Goal: Navigation & Orientation: Find specific page/section

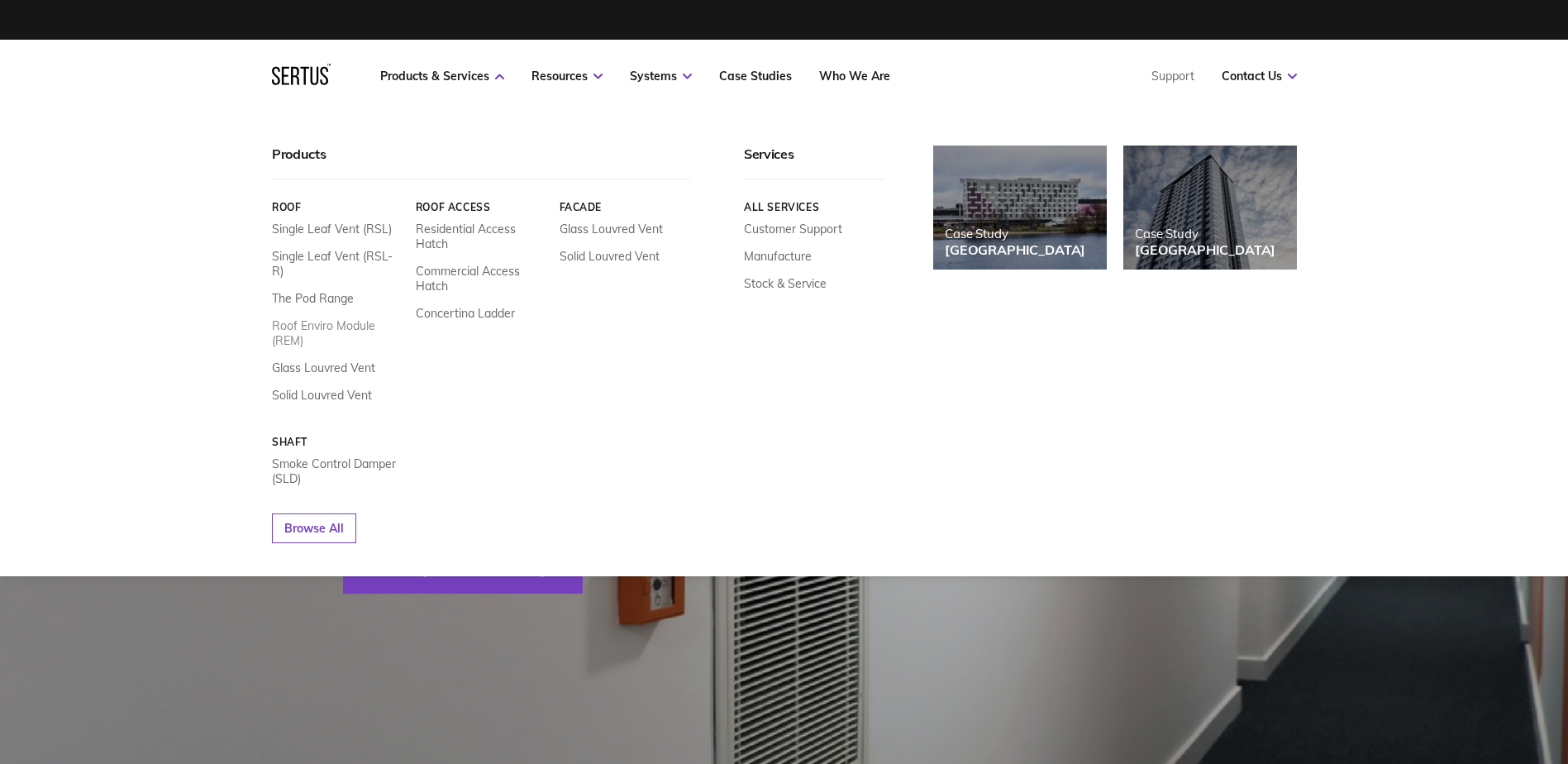
click at [324, 319] on link "Roof Enviro Module (REM)" at bounding box center [338, 334] width 131 height 30
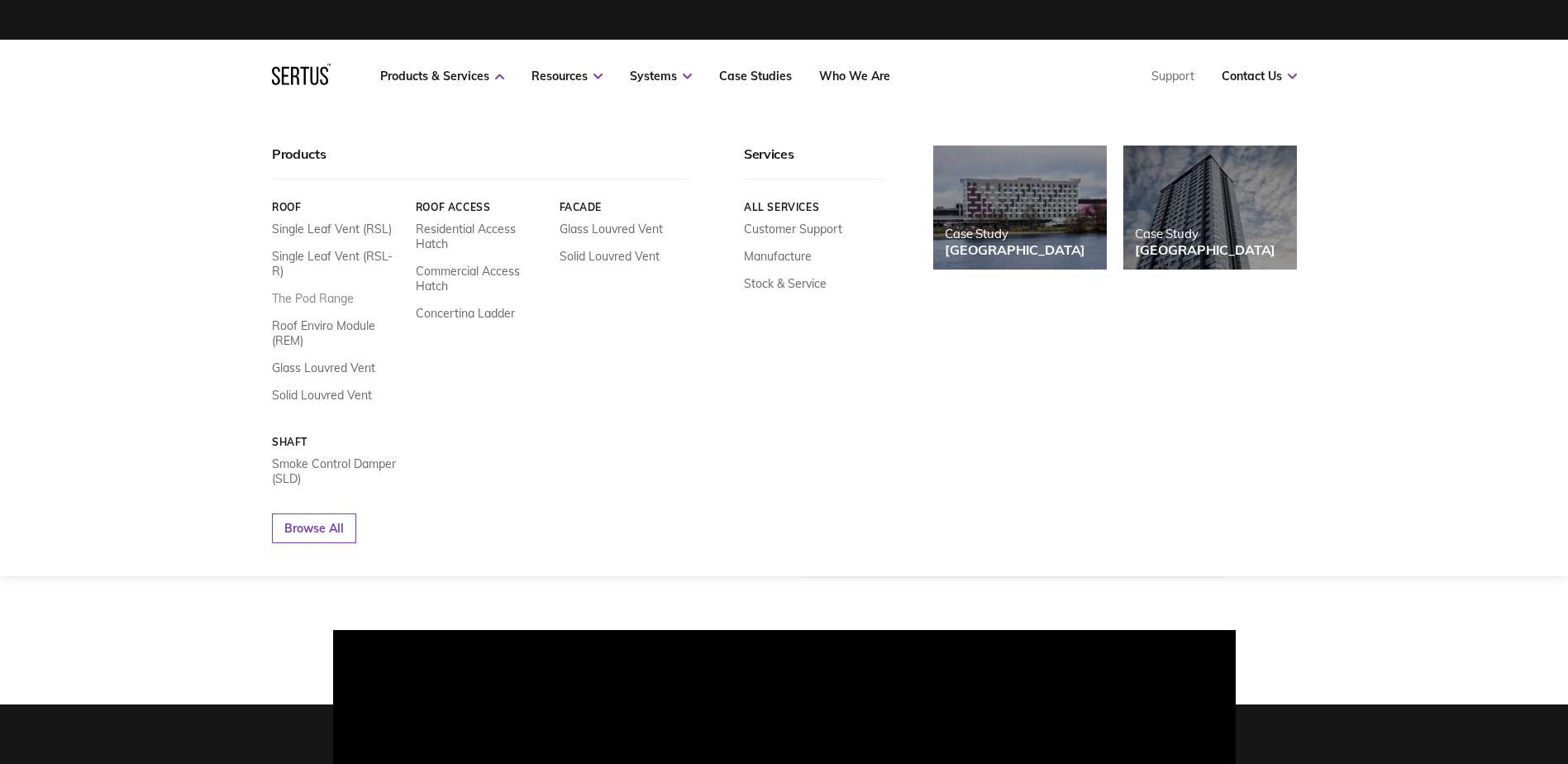
click at [326, 291] on link "The Pod Range" at bounding box center [313, 299] width 82 height 15
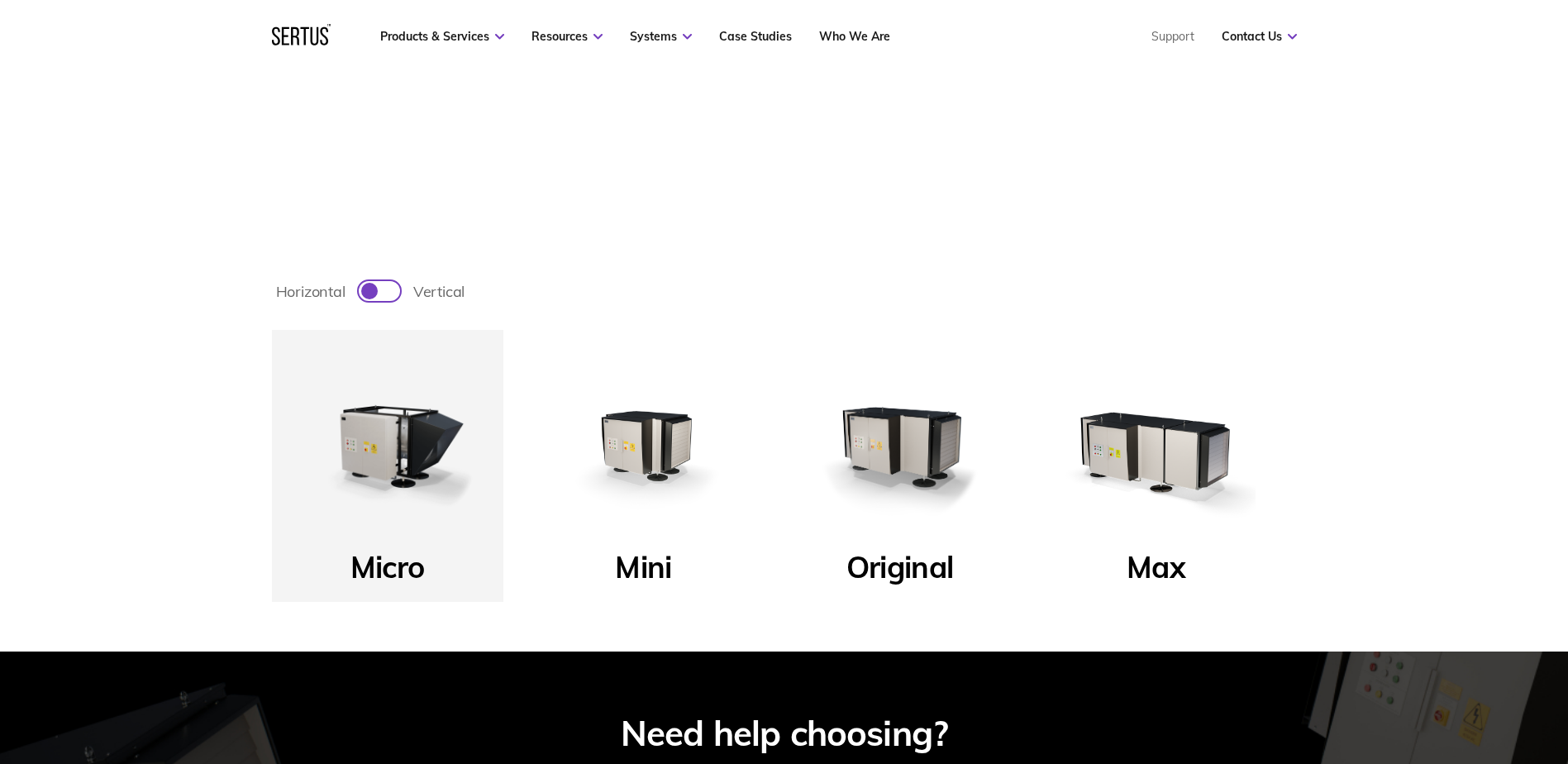
scroll to position [662, 0]
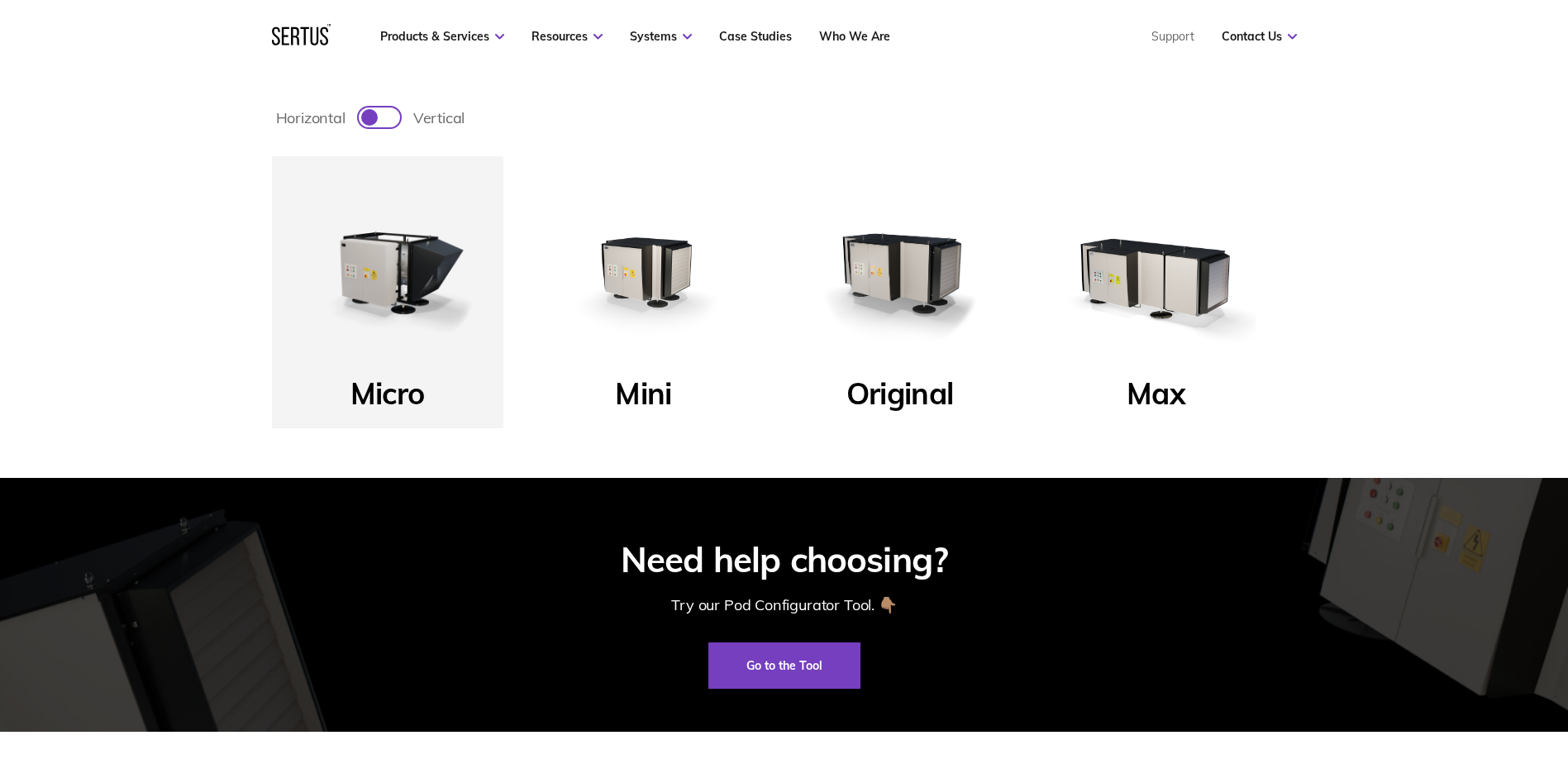
click at [1162, 399] on p "Max" at bounding box center [1156, 399] width 59 height 48
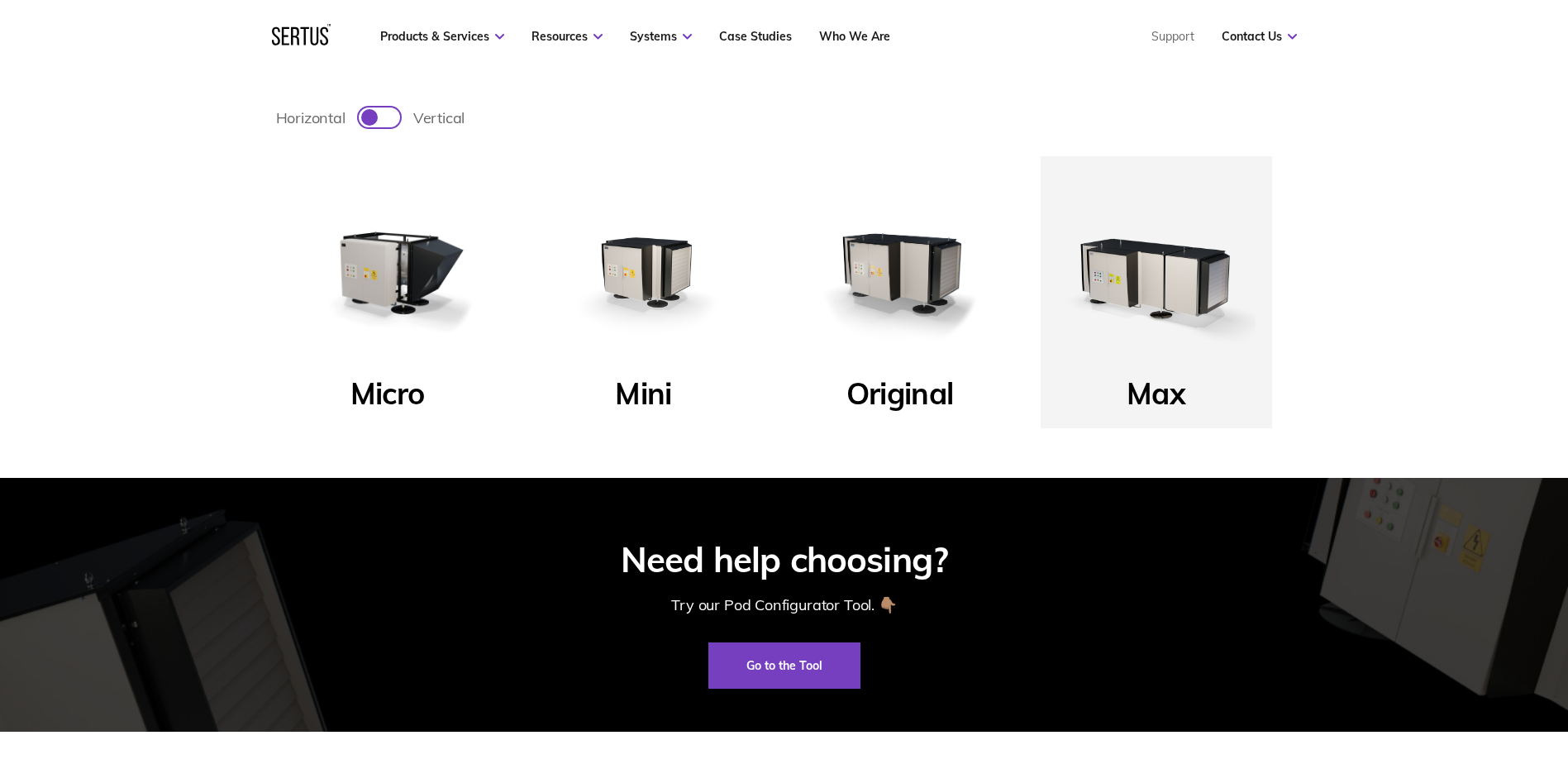
click at [1150, 324] on img at bounding box center [1156, 272] width 199 height 199
click at [1144, 403] on p "Max" at bounding box center [1156, 399] width 59 height 48
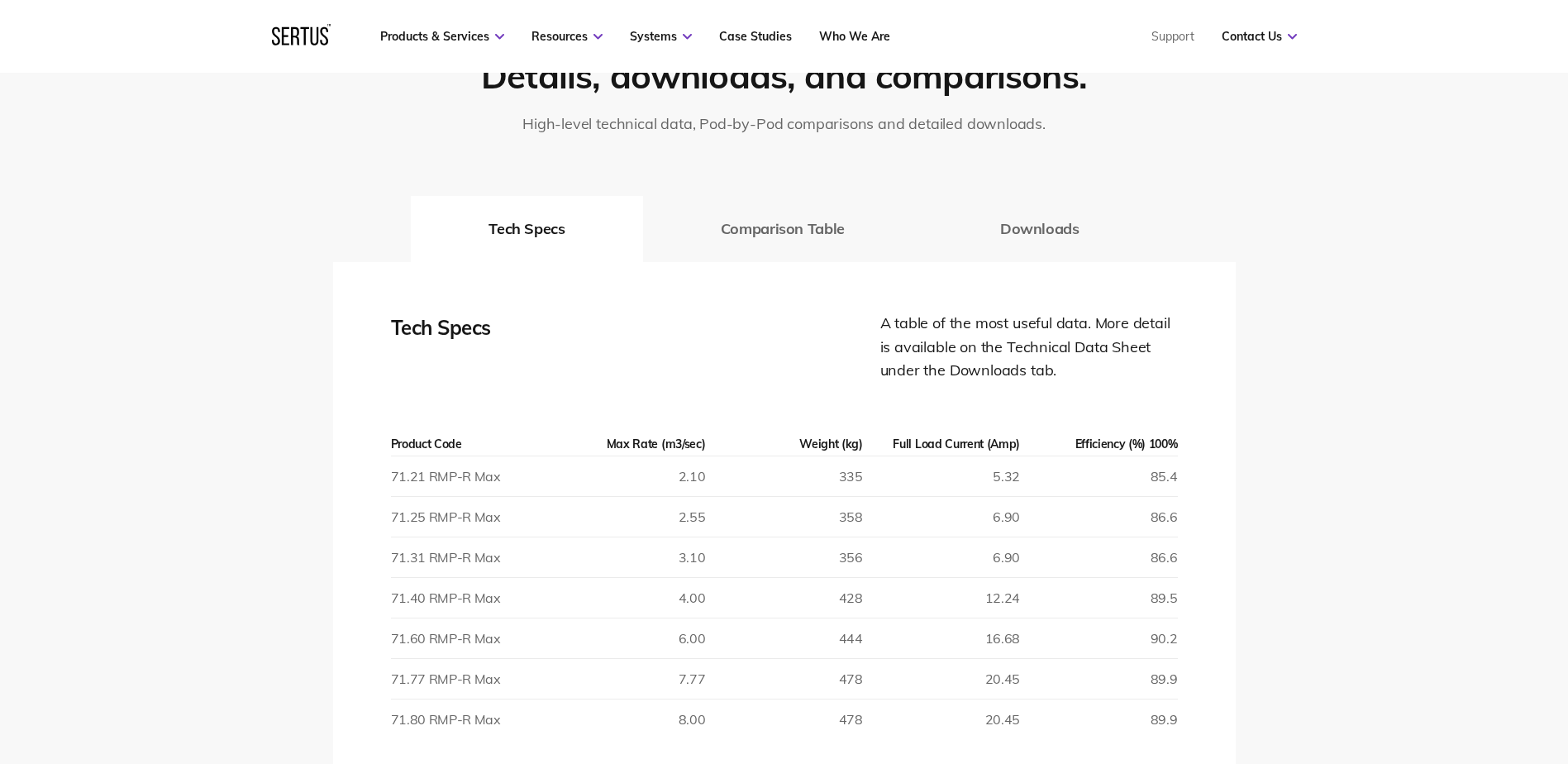
scroll to position [2730, 0]
